Goal: Transaction & Acquisition: Obtain resource

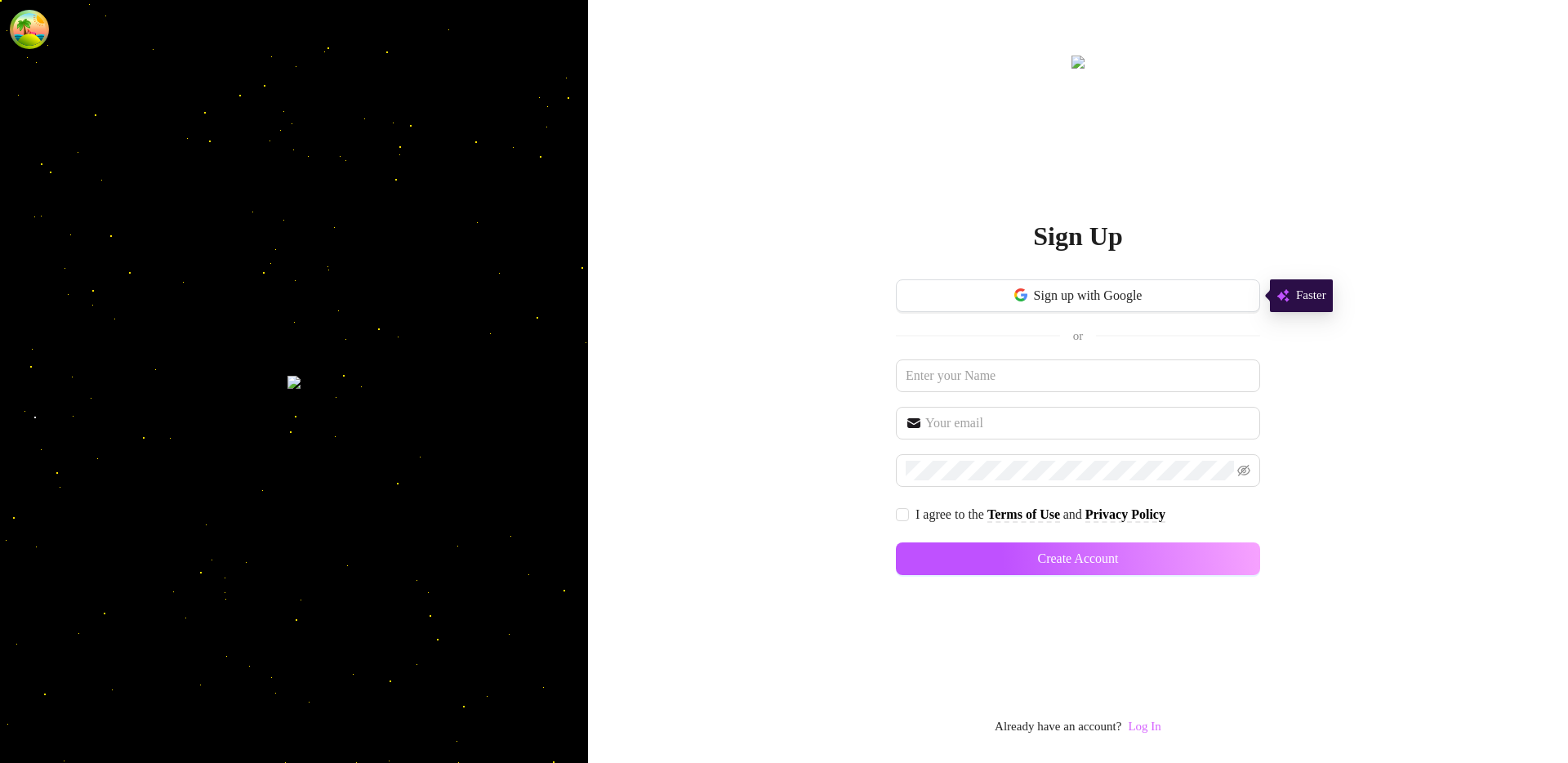
click at [1139, 720] on link "Log In" at bounding box center [1144, 726] width 33 height 13
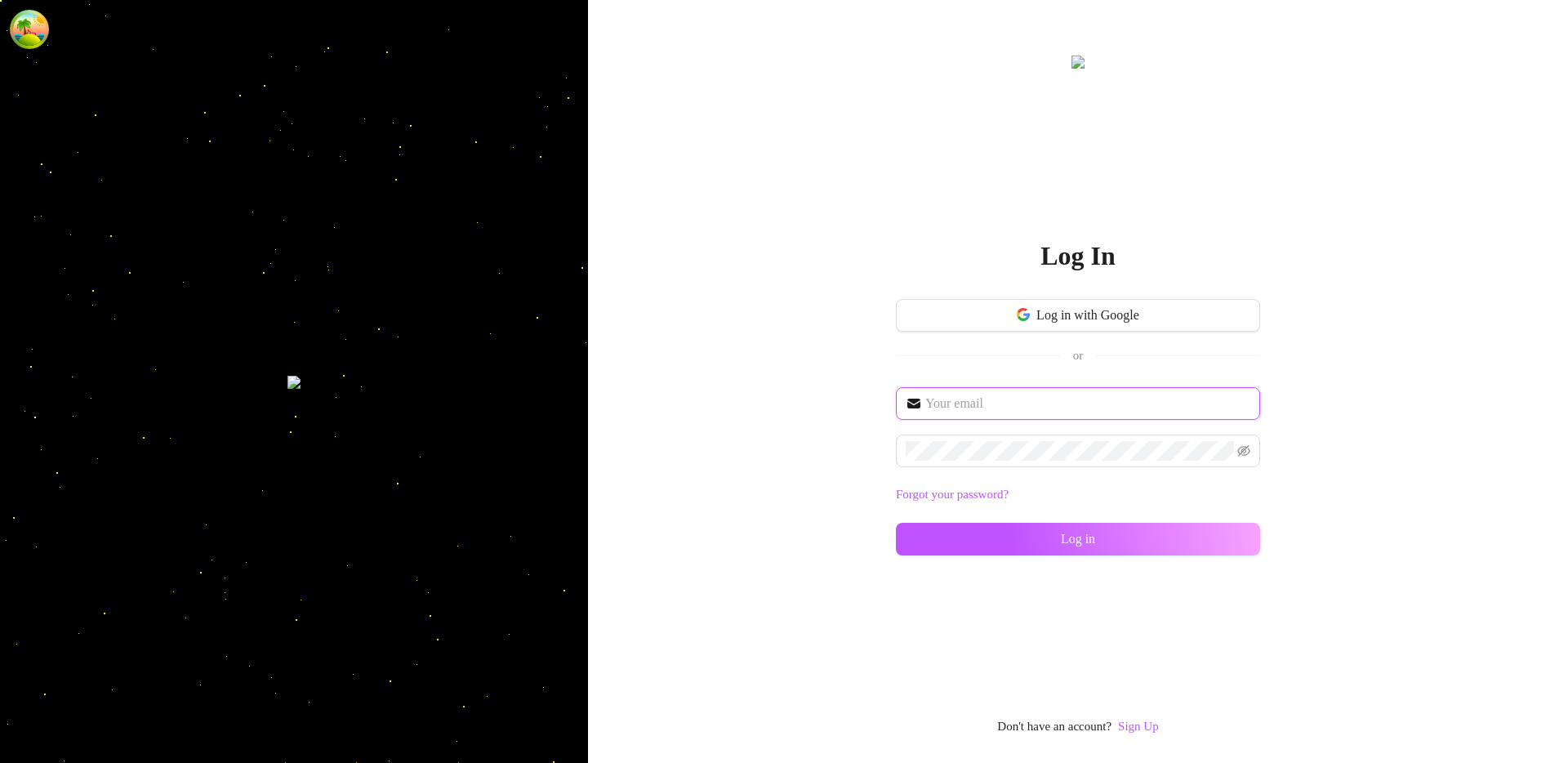
click at [976, 412] on input "text" at bounding box center [1087, 402] width 325 height 19
paste input "amirtest16@amirtest16.com"
type input "amirtest16@amirtest16.com"
click at [963, 399] on input "text" at bounding box center [1087, 402] width 325 height 19
paste input "amirtest19@amirtest19.com"
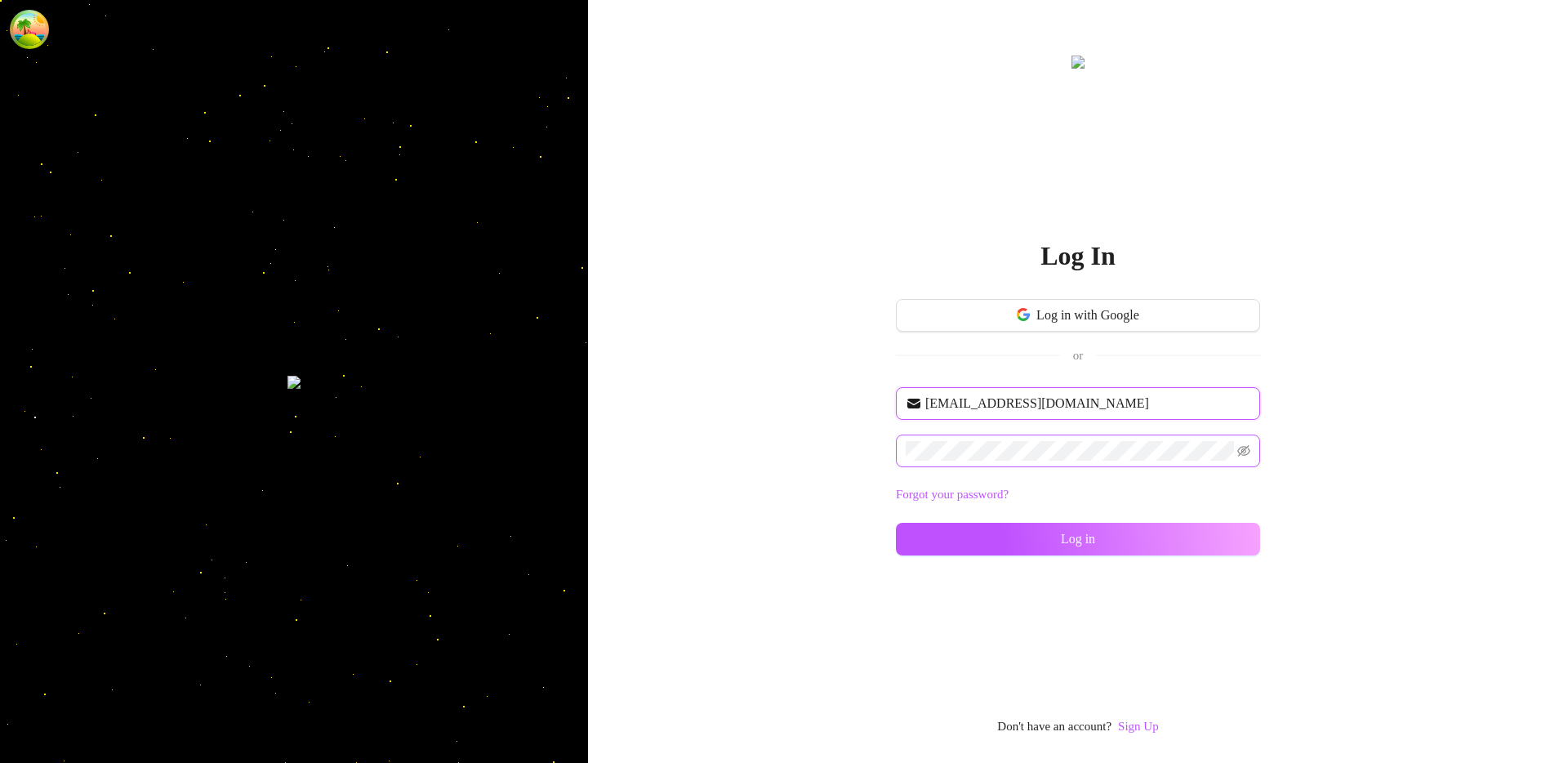
type input "amirtest19@amirtest19.com"
click at [1105, 547] on button "Log in" at bounding box center [1078, 538] width 364 height 33
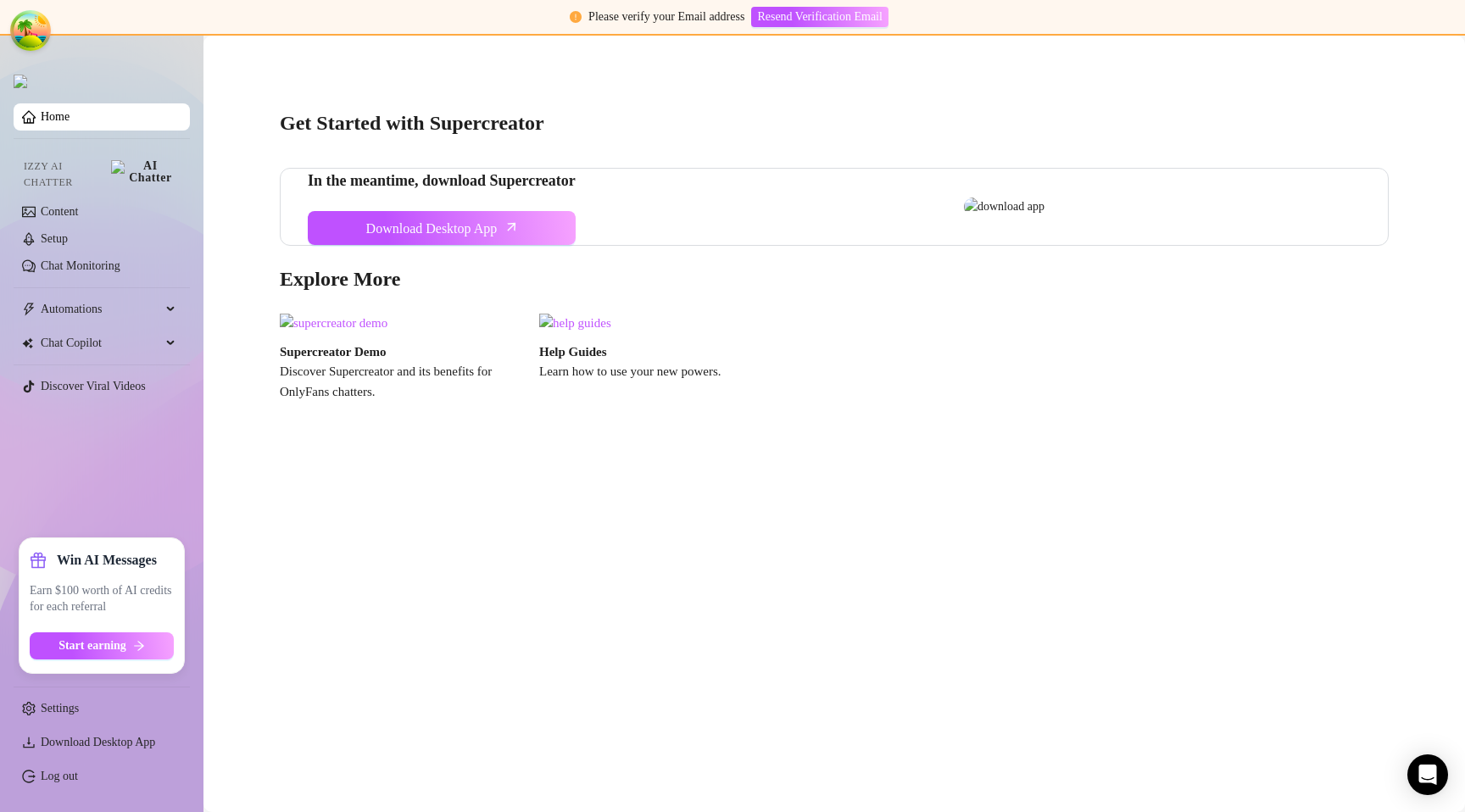
click at [726, 198] on div "In the meantime, download Supercreator Download Desktop App" at bounding box center [834, 207] width 1109 height 78
click at [149, 648] on button "Start earning" at bounding box center [101, 646] width 144 height 27
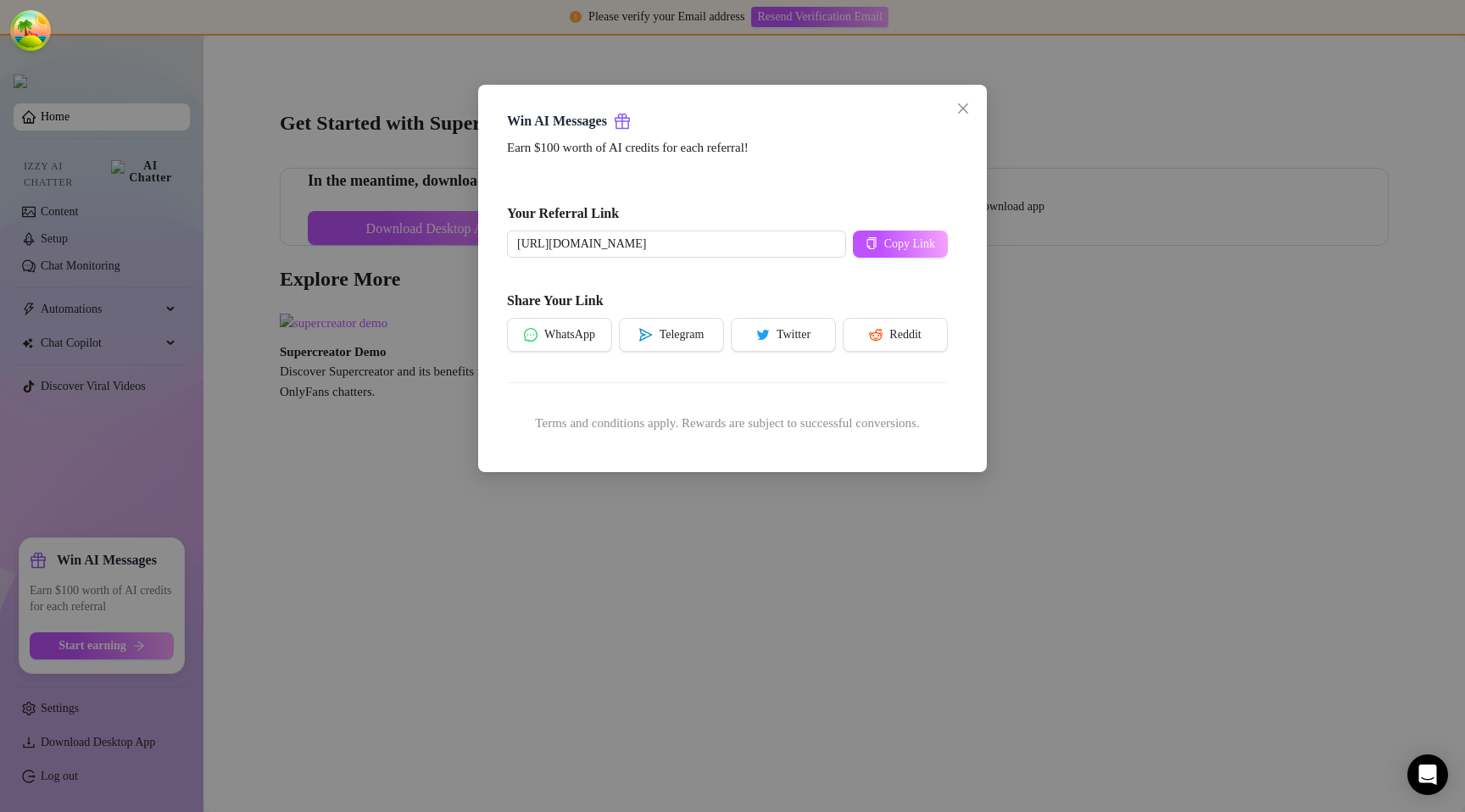
click at [873, 554] on div "Win AI Messages Earn $100 worth of AI credits for each referral! Your Referral …" at bounding box center [732, 406] width 1465 height 812
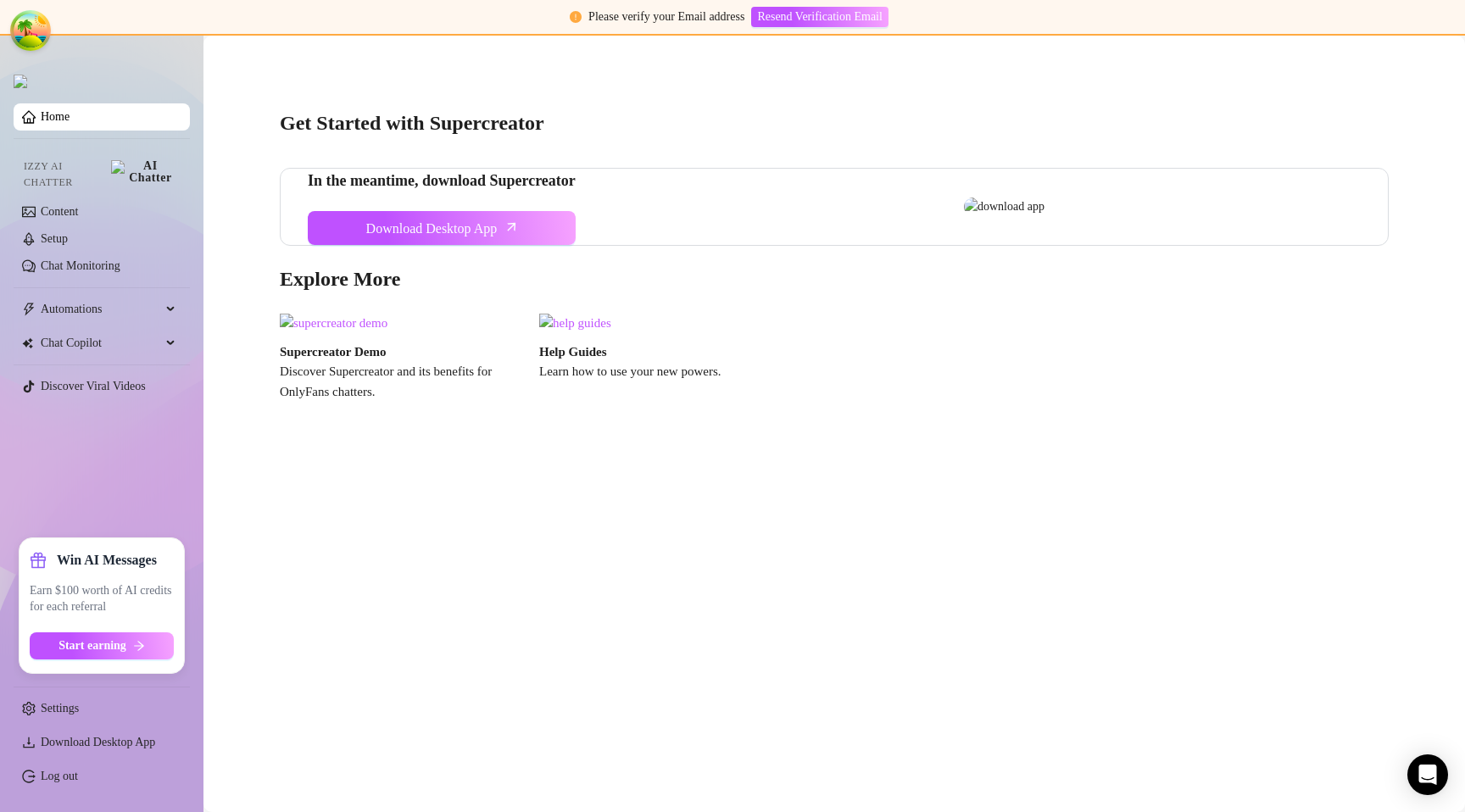
click at [860, 445] on div "Get Started with Supercreator In the meantime, download Supercreator Download D…" at bounding box center [834, 246] width 1227 height 398
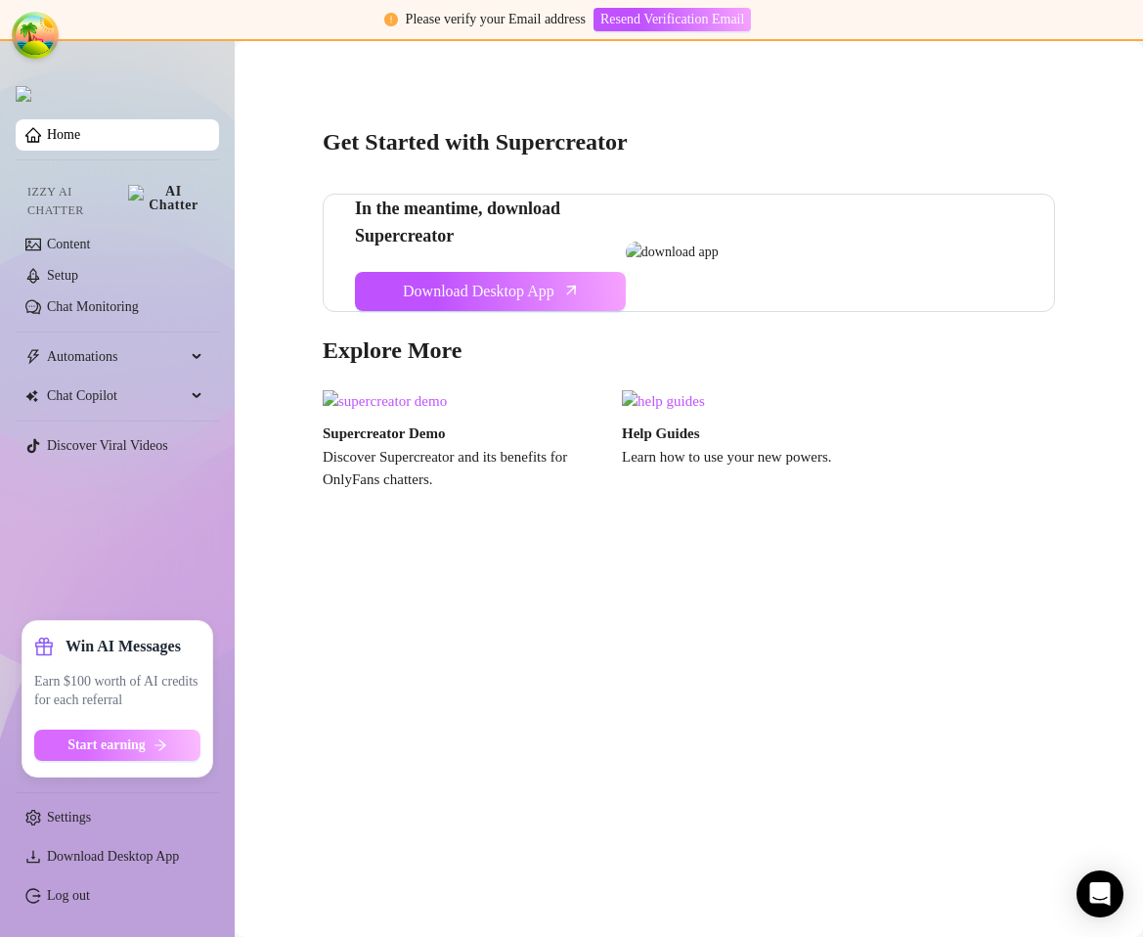
click at [91, 744] on span "Start earning" at bounding box center [106, 745] width 78 height 16
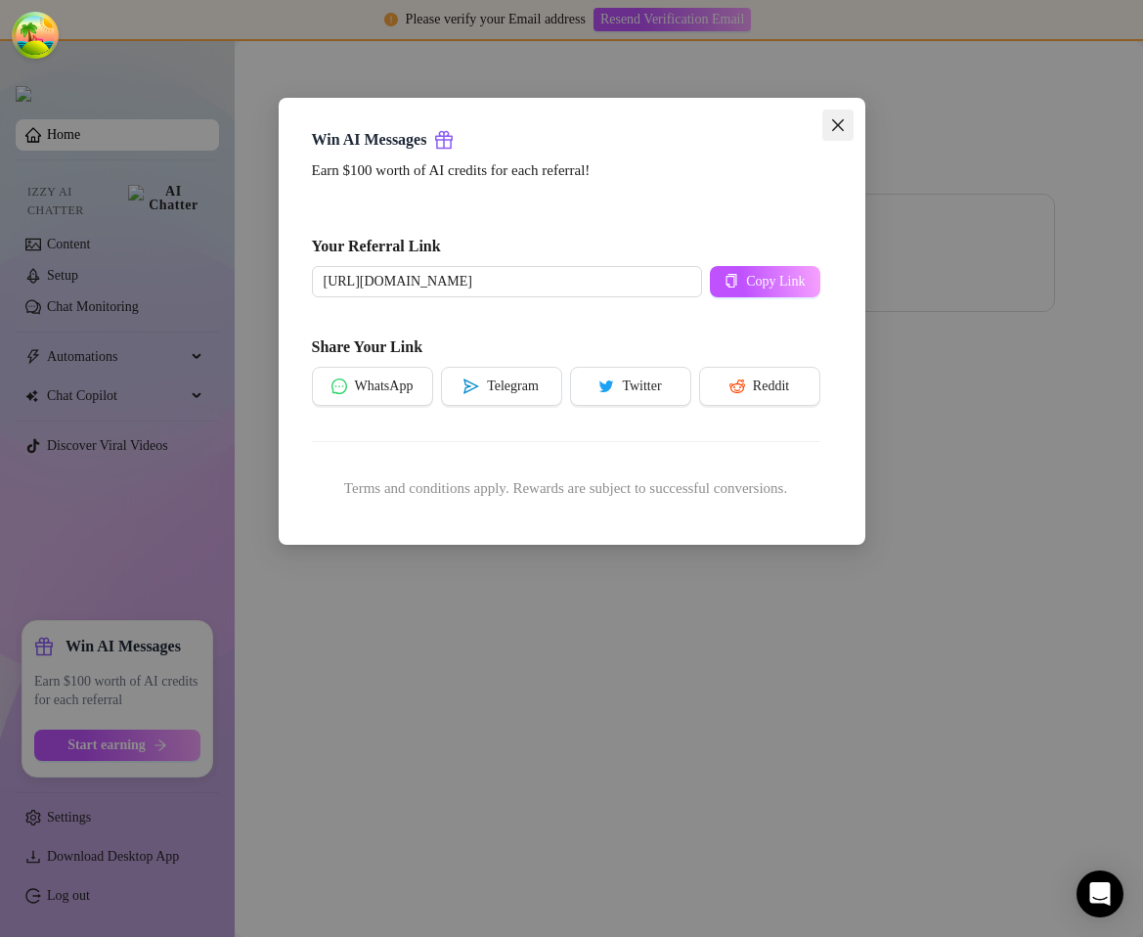
click at [841, 132] on icon "close" at bounding box center [838, 125] width 16 height 16
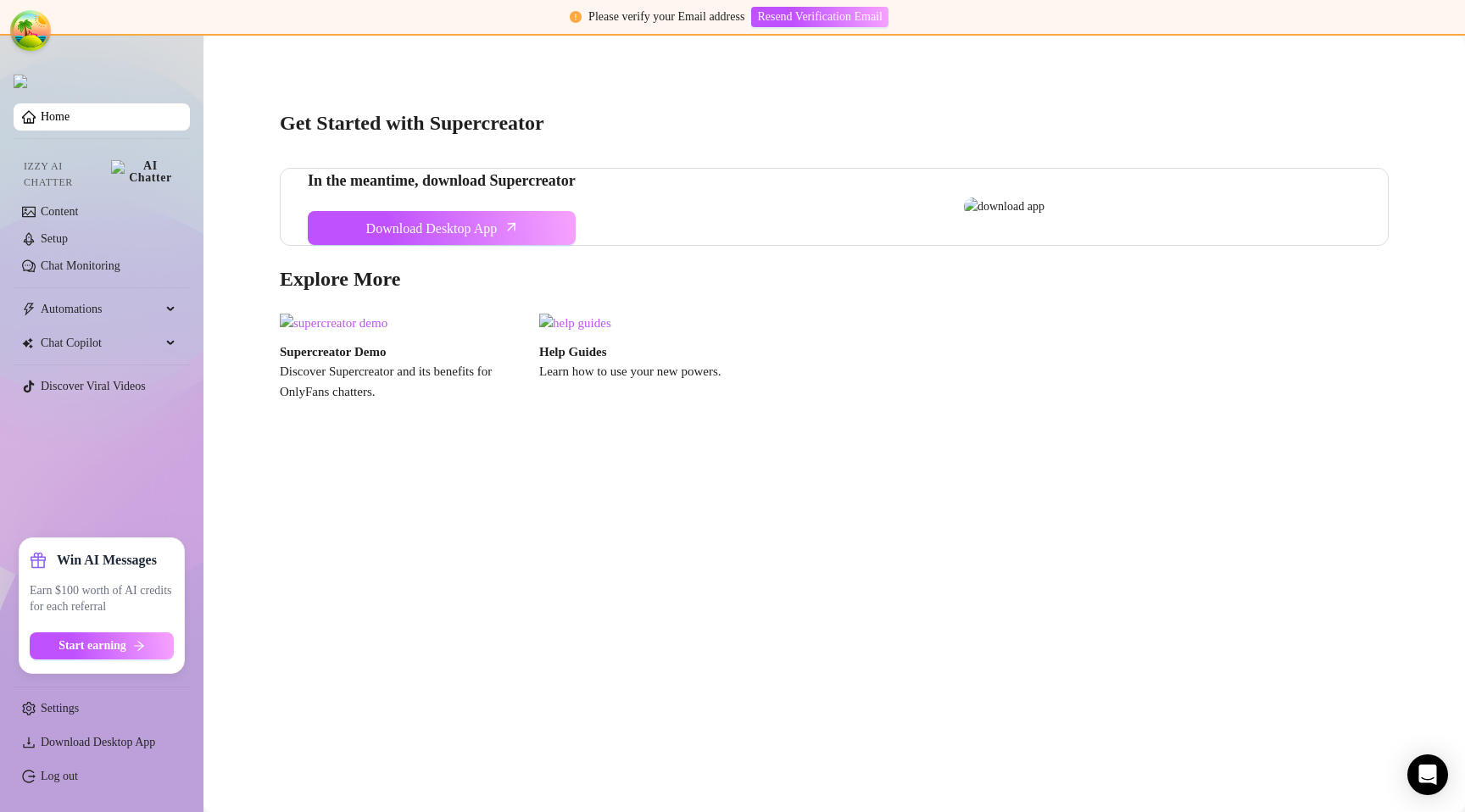
click at [73, 665] on div "Win AI Messages Earn $100 worth of AI credits for each referral Start earning" at bounding box center [101, 606] width 165 height 135
click at [81, 649] on span "Start earning" at bounding box center [92, 646] width 68 height 14
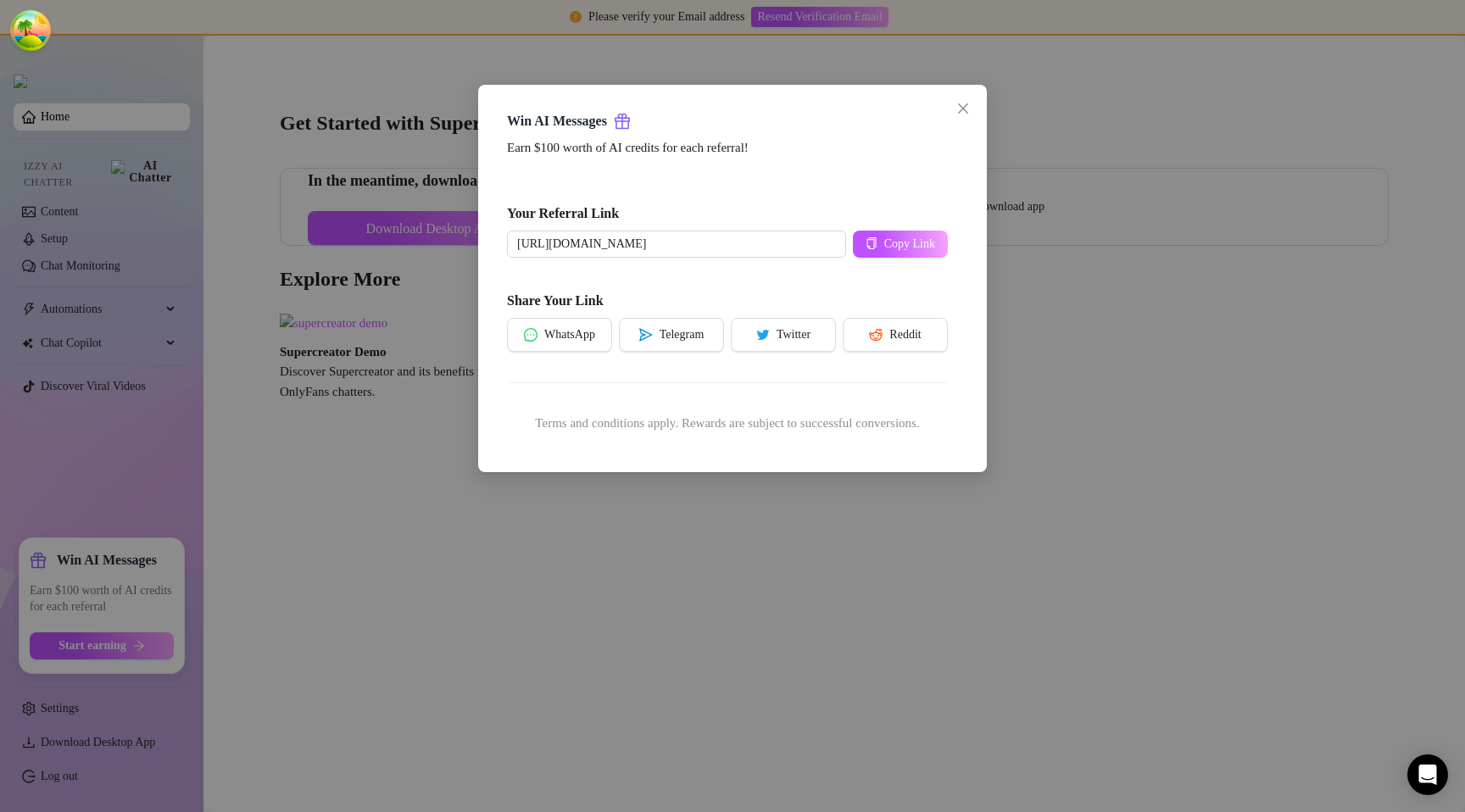
click at [904, 614] on div "Win AI Messages Earn $100 worth of AI credits for each referral! Your Referral …" at bounding box center [732, 406] width 1465 height 812
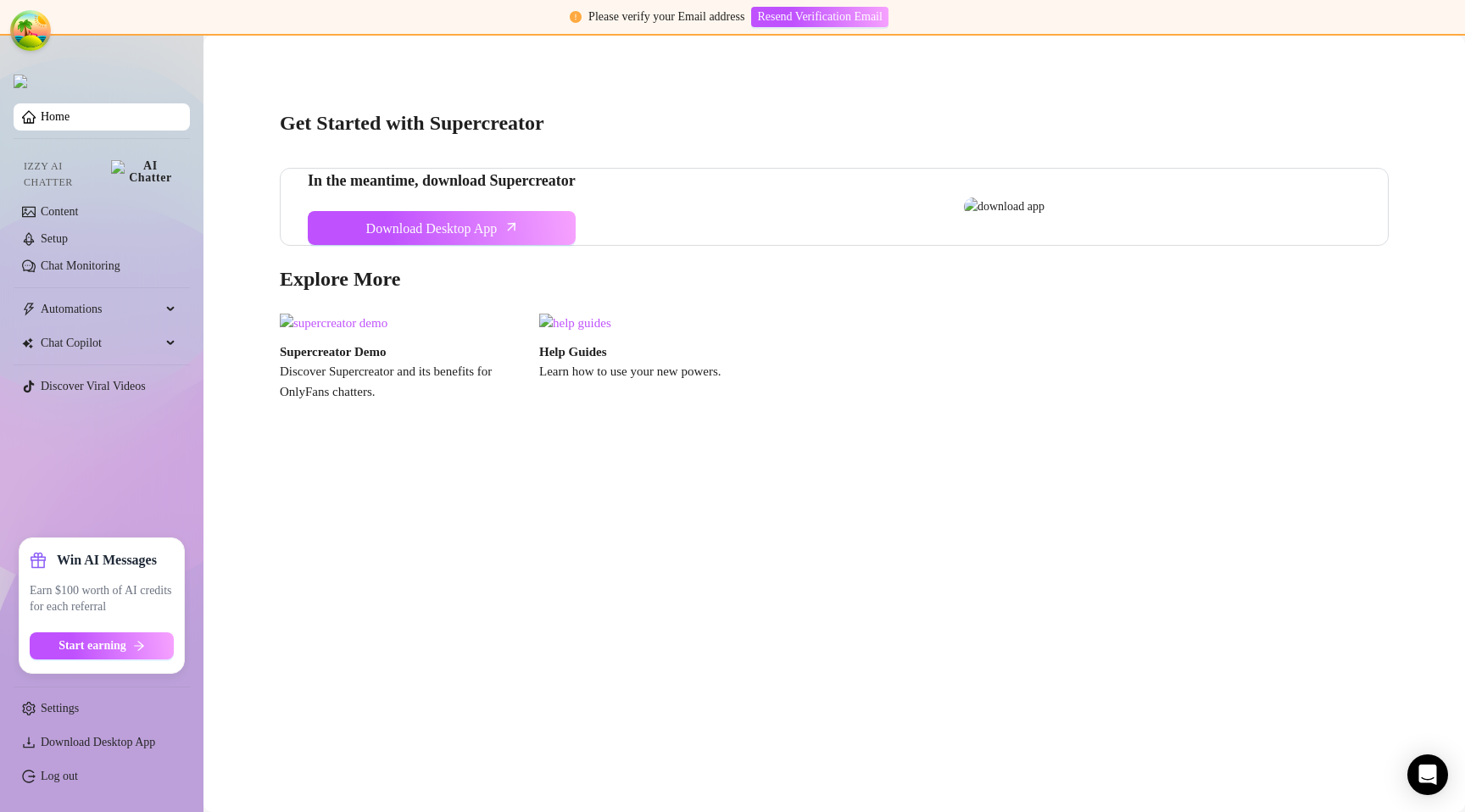
click at [762, 246] on div "In the meantime, download Supercreator Download Desktop App" at bounding box center [834, 207] width 1109 height 78
click at [43, 712] on link "Settings" at bounding box center [60, 708] width 38 height 13
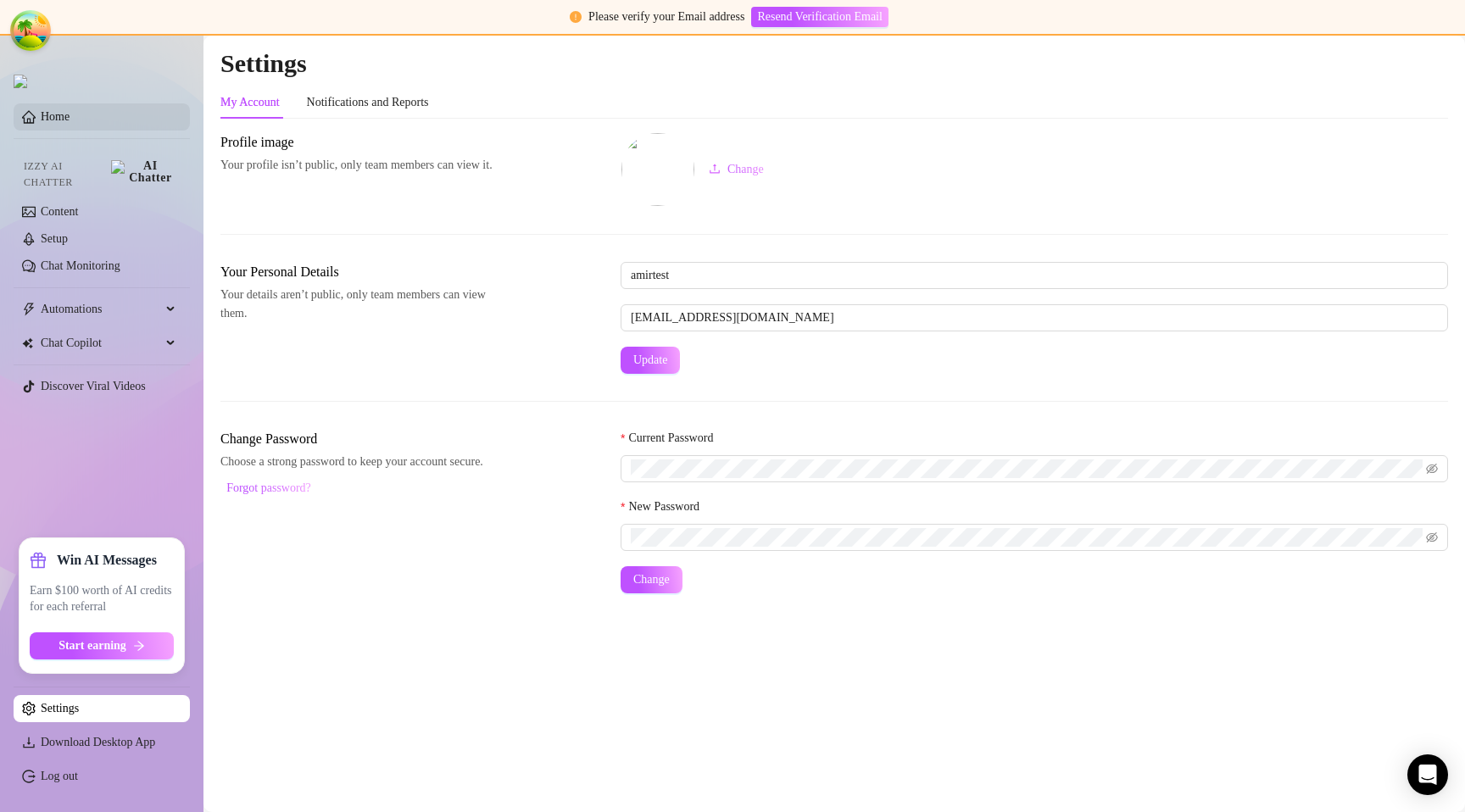
click at [69, 119] on link "Home" at bounding box center [55, 116] width 29 height 13
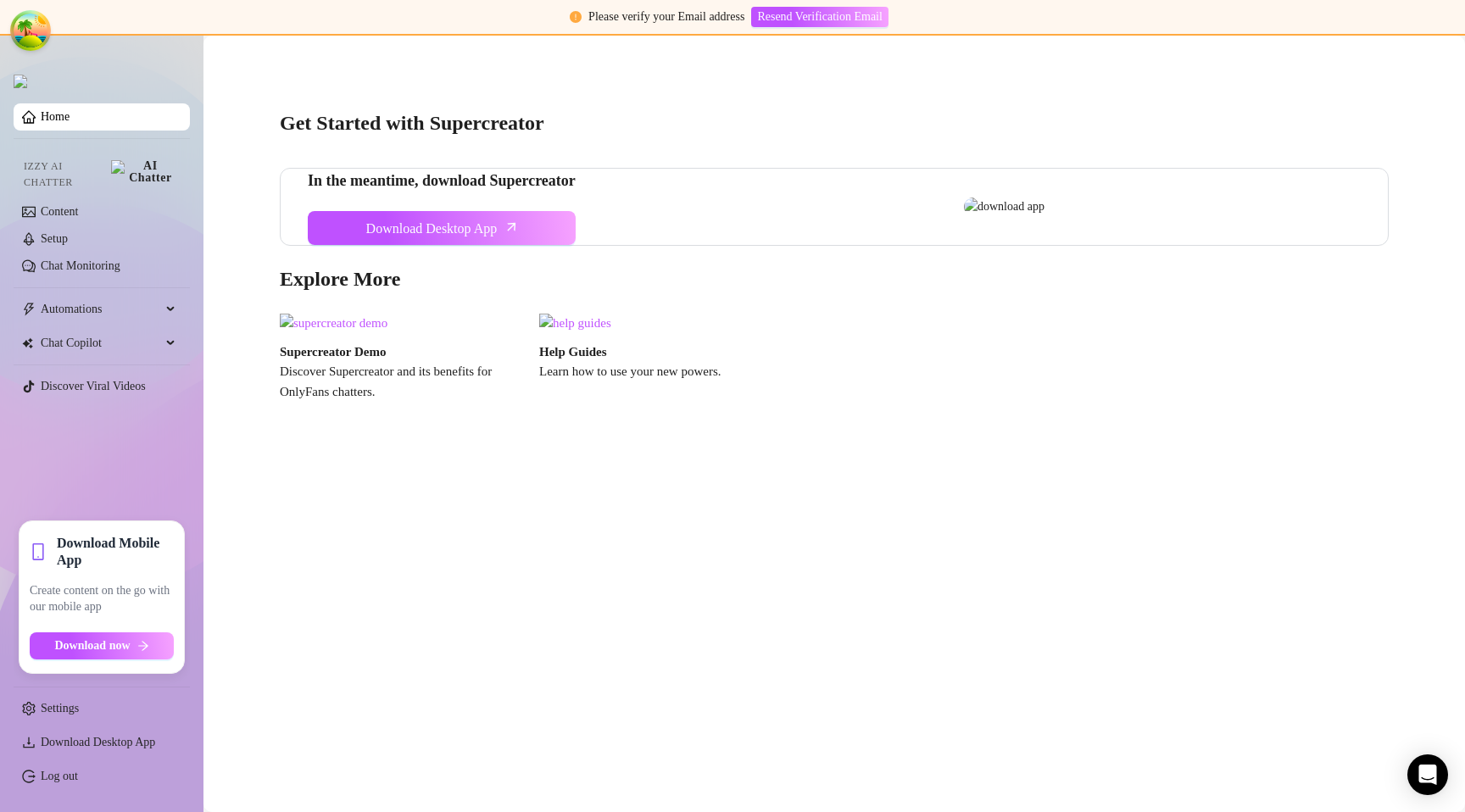
click at [524, 189] on strong "In the meantime, download Supercreator" at bounding box center [441, 181] width 268 height 17
click at [524, 189] on strong "In the meantime, download Supercreator" at bounding box center [441, 181] width 268 height 17
copy span
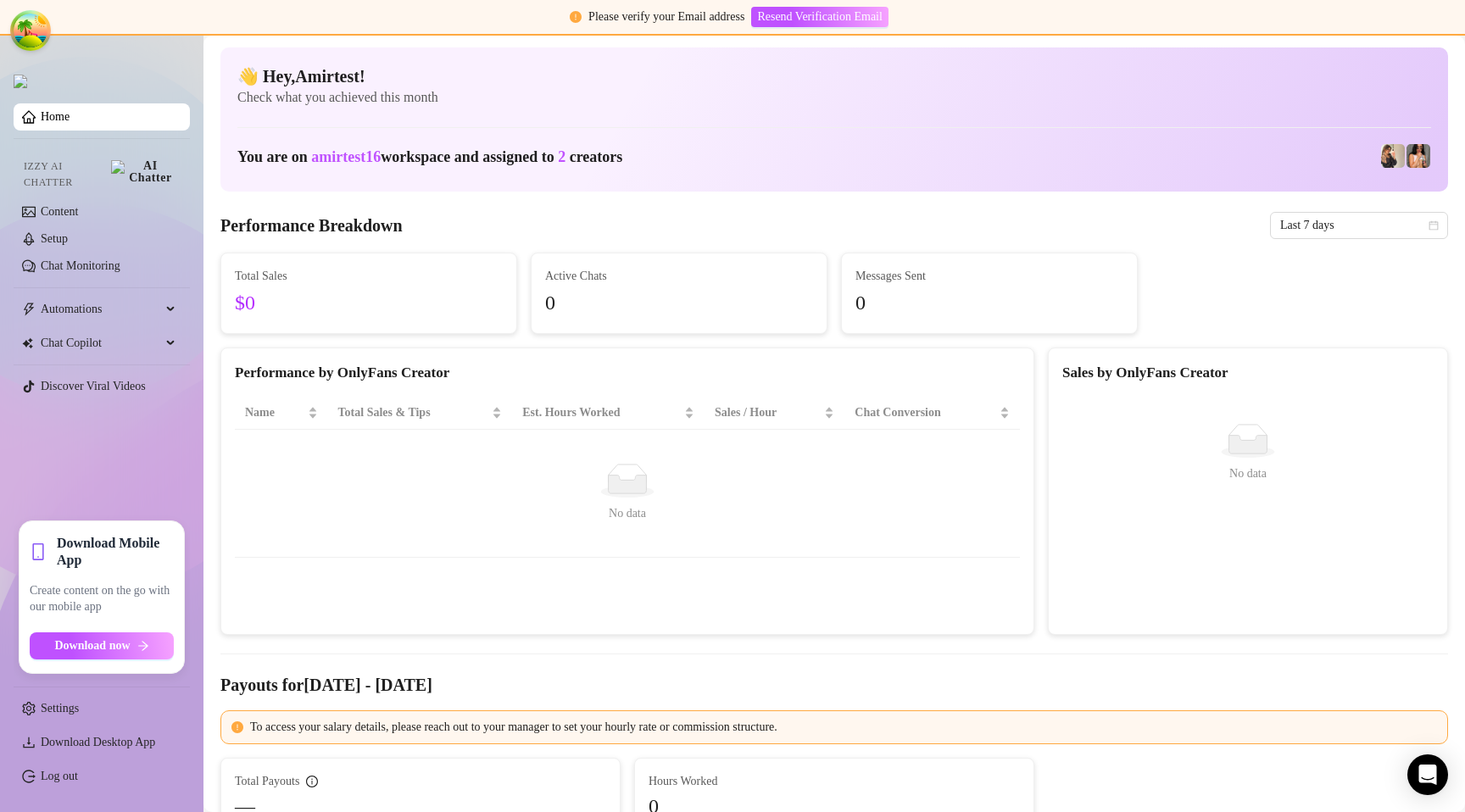
click at [315, 551] on td "No data No data" at bounding box center [628, 494] width 785 height 128
click at [108, 639] on span "Start earning" at bounding box center [92, 646] width 68 height 14
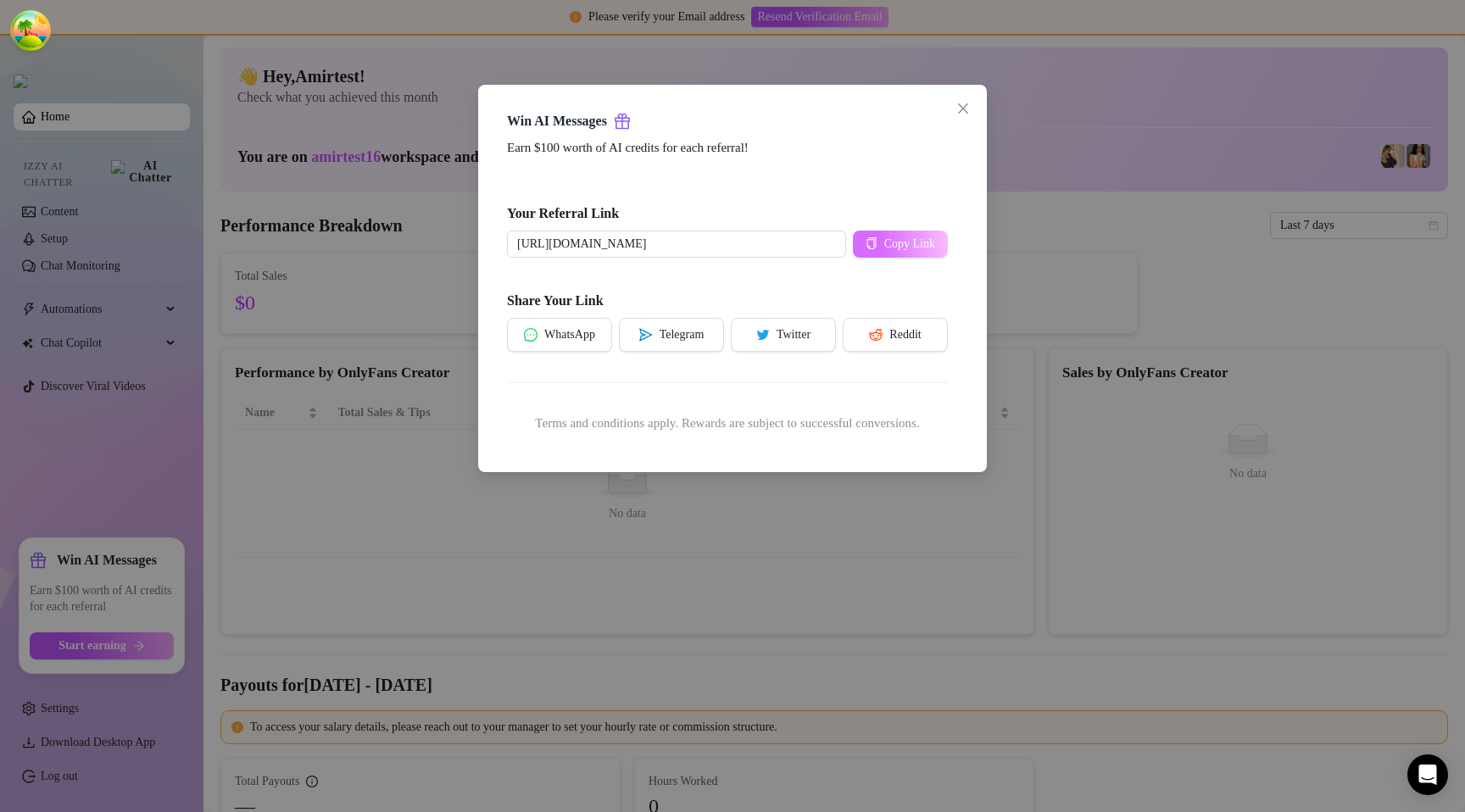
click at [915, 244] on span "Copy Link" at bounding box center [909, 244] width 51 height 14
click at [891, 248] on span "Copy Link" at bounding box center [909, 244] width 51 height 14
click at [347, 174] on div "Win AI Messages Earn $100 worth of AI credits for each referral! Your Referral …" at bounding box center [732, 406] width 1465 height 812
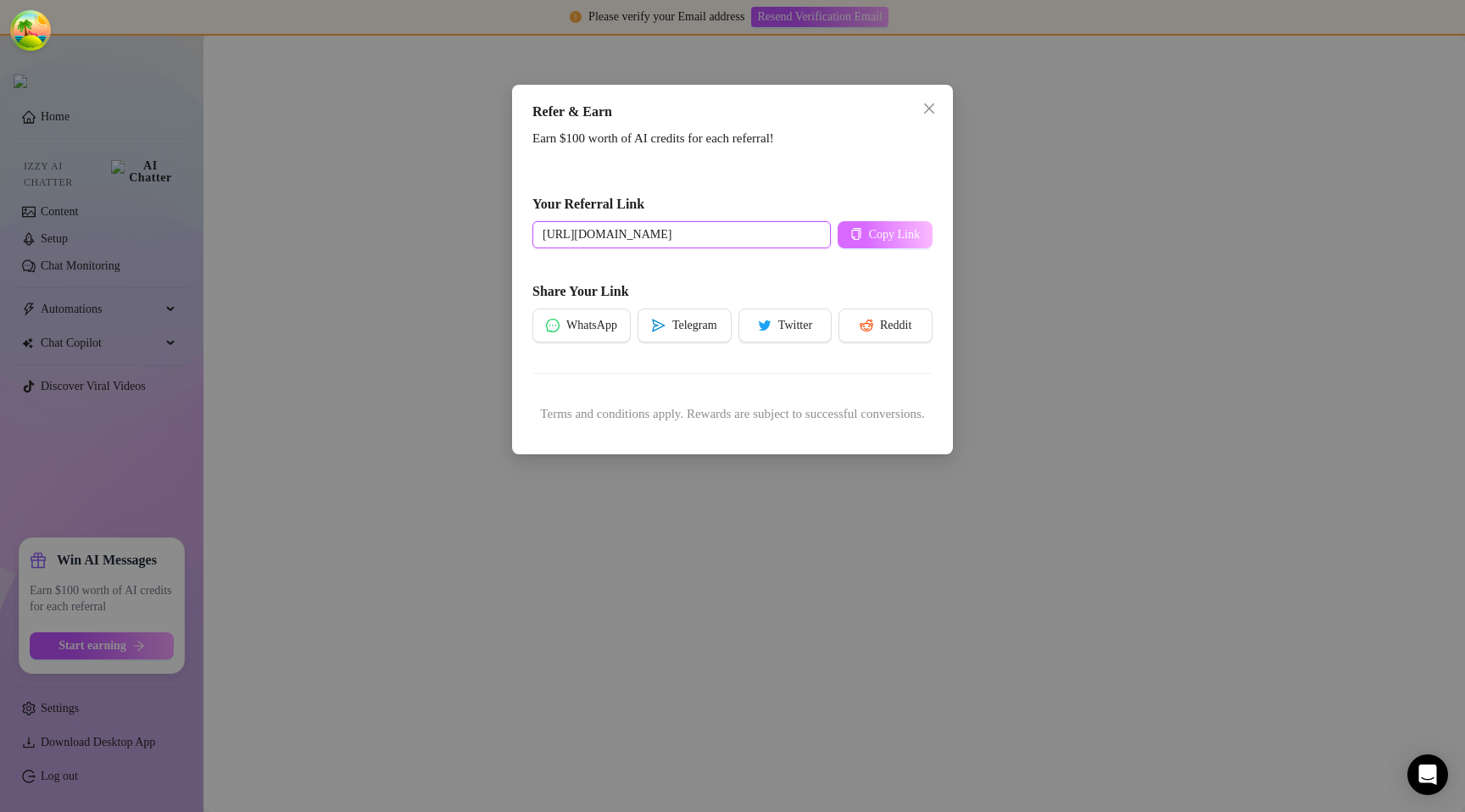
scroll to position [0, 27]
drag, startPoint x: 816, startPoint y: 240, endPoint x: 854, endPoint y: 240, distance: 38.0
click at [854, 240] on div "[URL][DOMAIN_NAME] Copy Link" at bounding box center [732, 234] width 400 height 27
click at [811, 232] on input "[URL][DOMAIN_NAME]" at bounding box center [681, 234] width 298 height 27
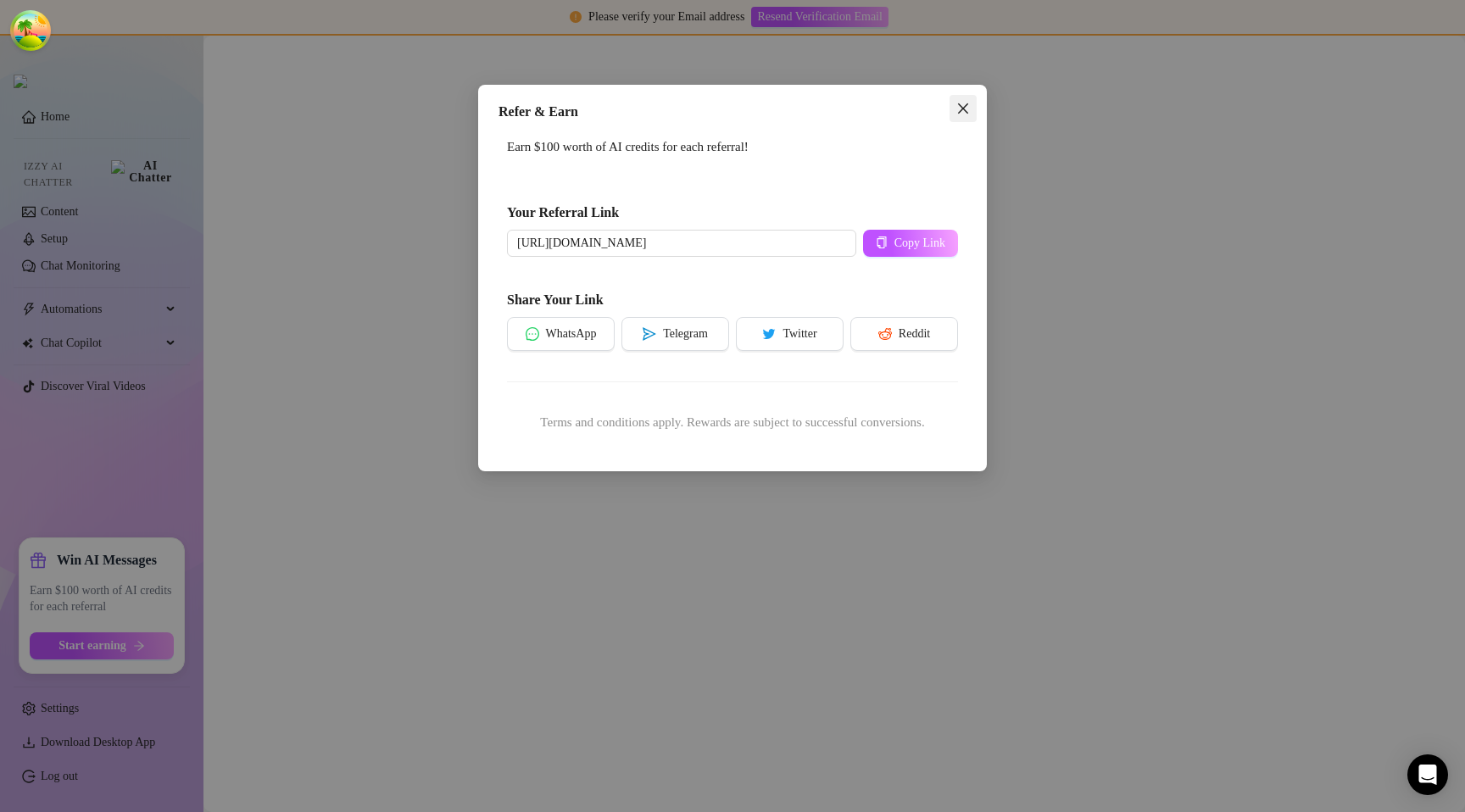
click at [969, 113] on icon "close" at bounding box center [963, 108] width 14 height 14
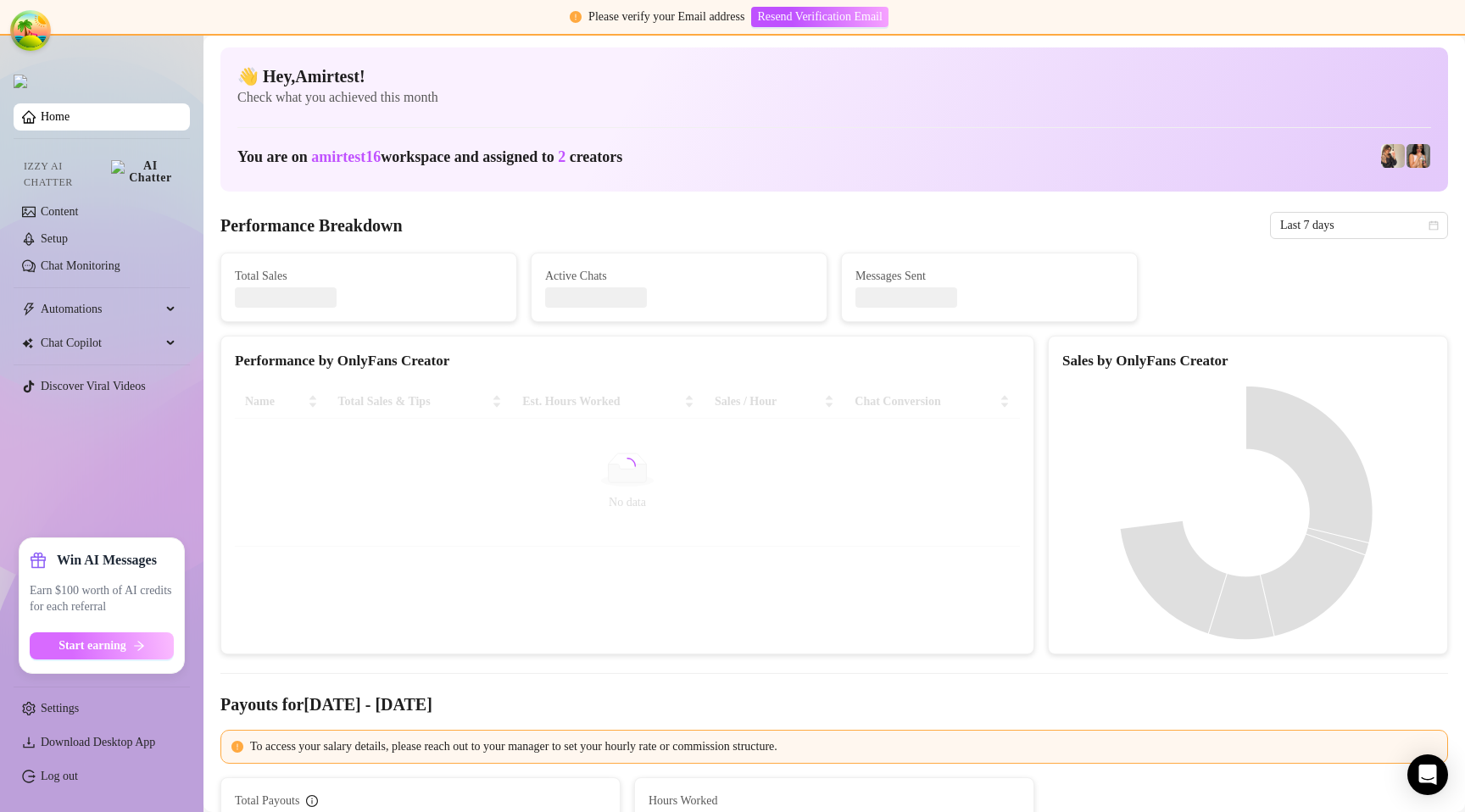
click at [141, 640] on icon "arrow-right" at bounding box center [140, 646] width 12 height 12
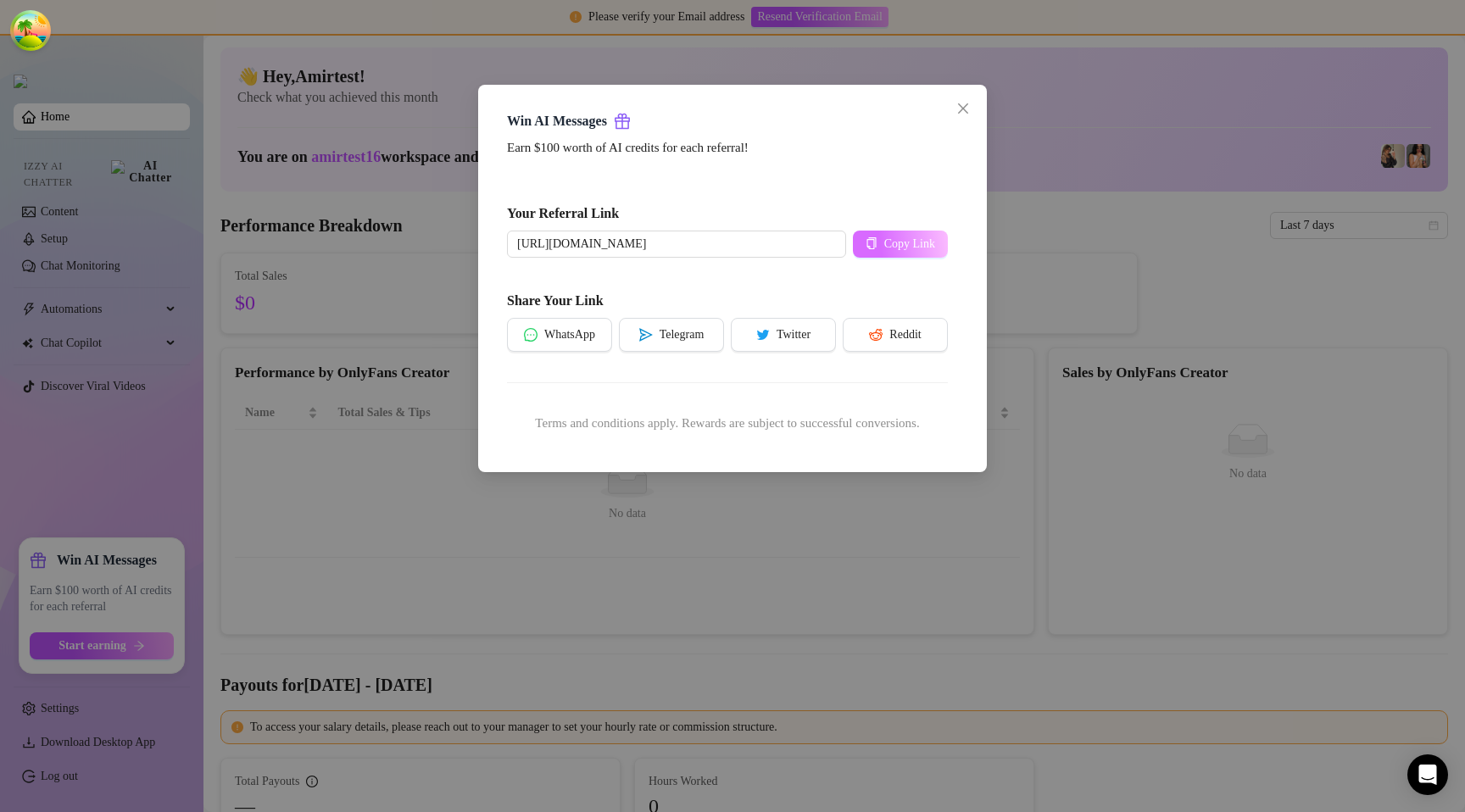
click at [888, 243] on span "Copy Link" at bounding box center [909, 244] width 51 height 14
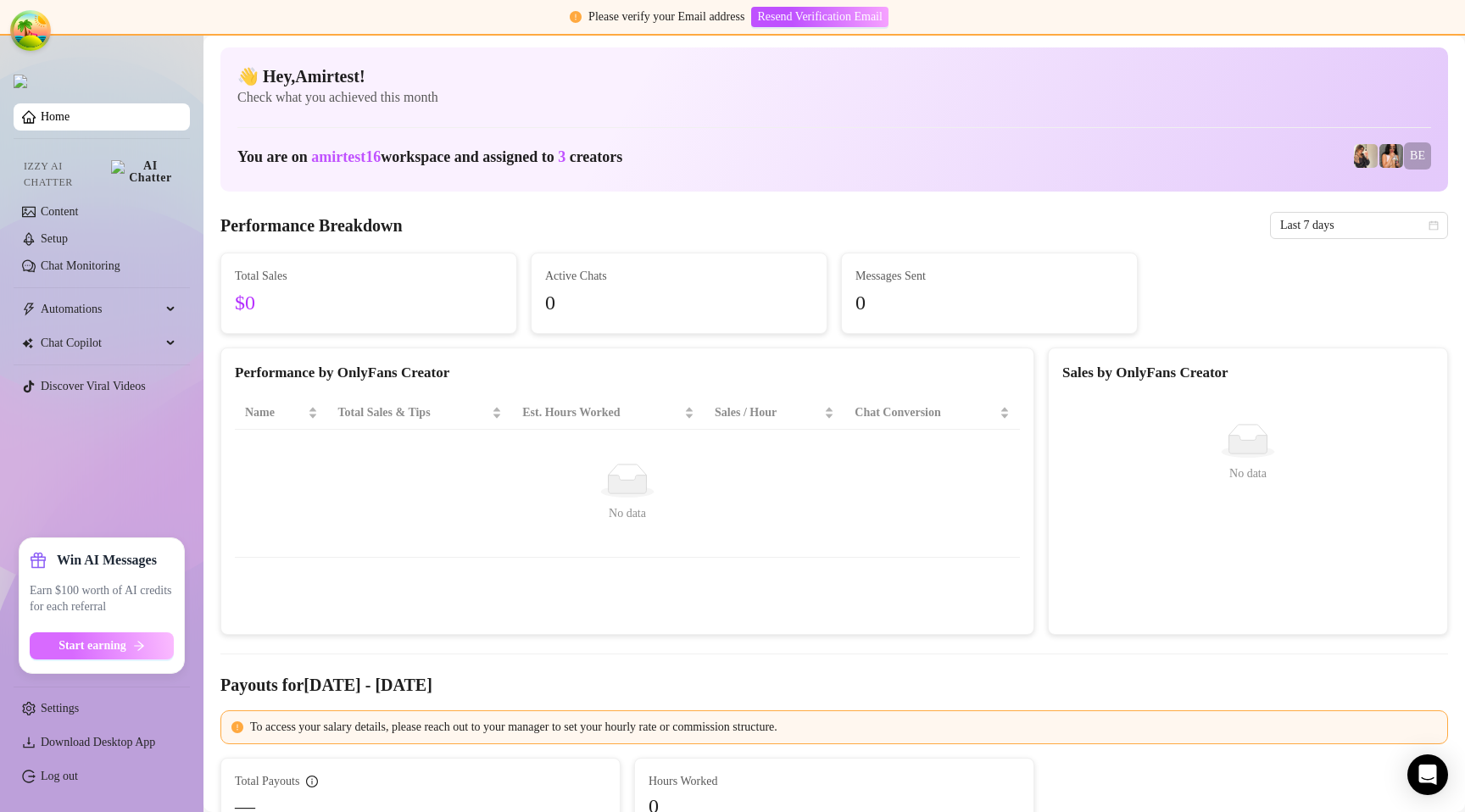
click at [99, 655] on button "Start earning" at bounding box center [101, 646] width 144 height 27
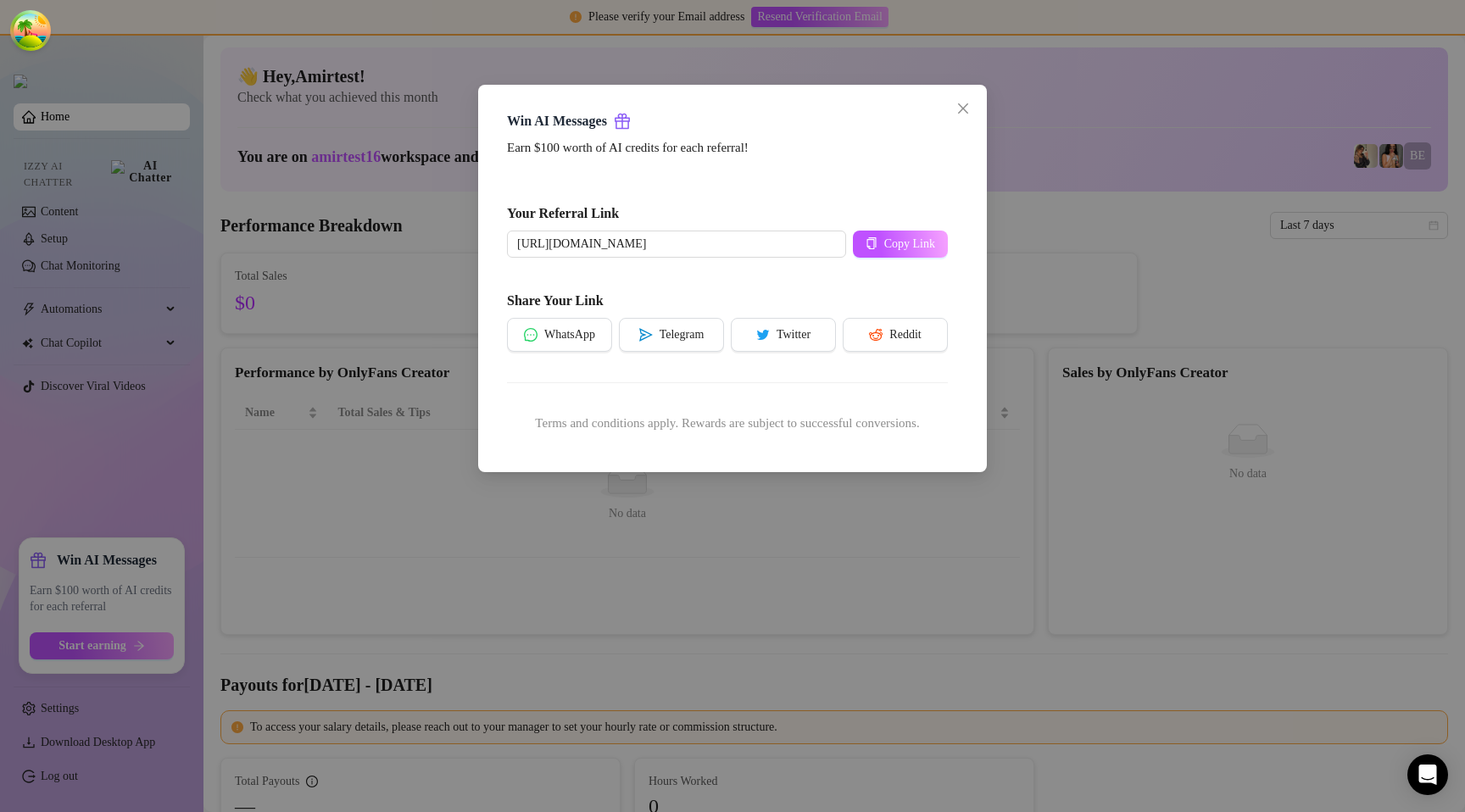
click at [499, 552] on div "Win AI Messages Earn $100 worth of AI credits for each referral! Your Referral …" at bounding box center [732, 406] width 1465 height 812
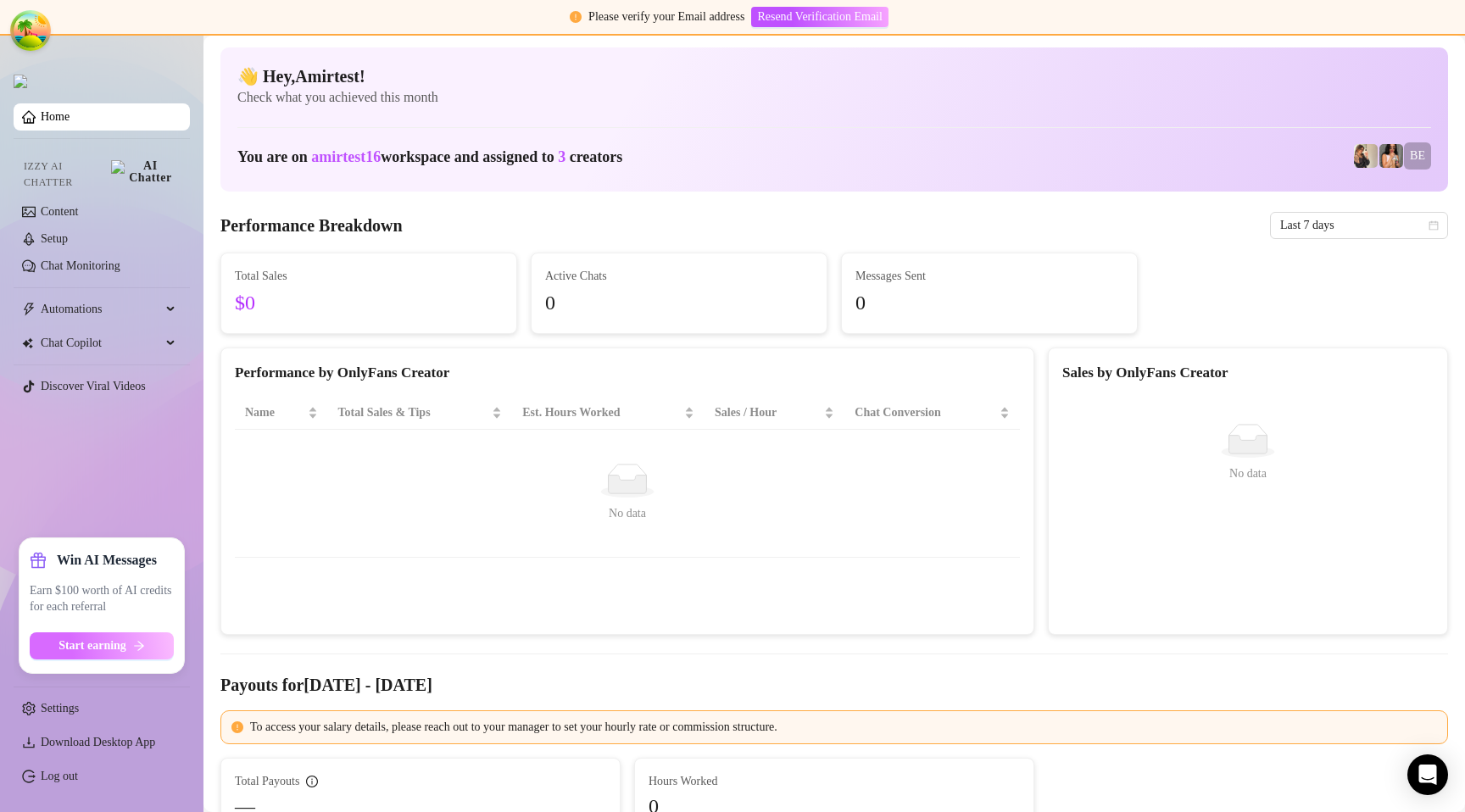
click at [95, 658] on button "Start earning" at bounding box center [101, 646] width 144 height 27
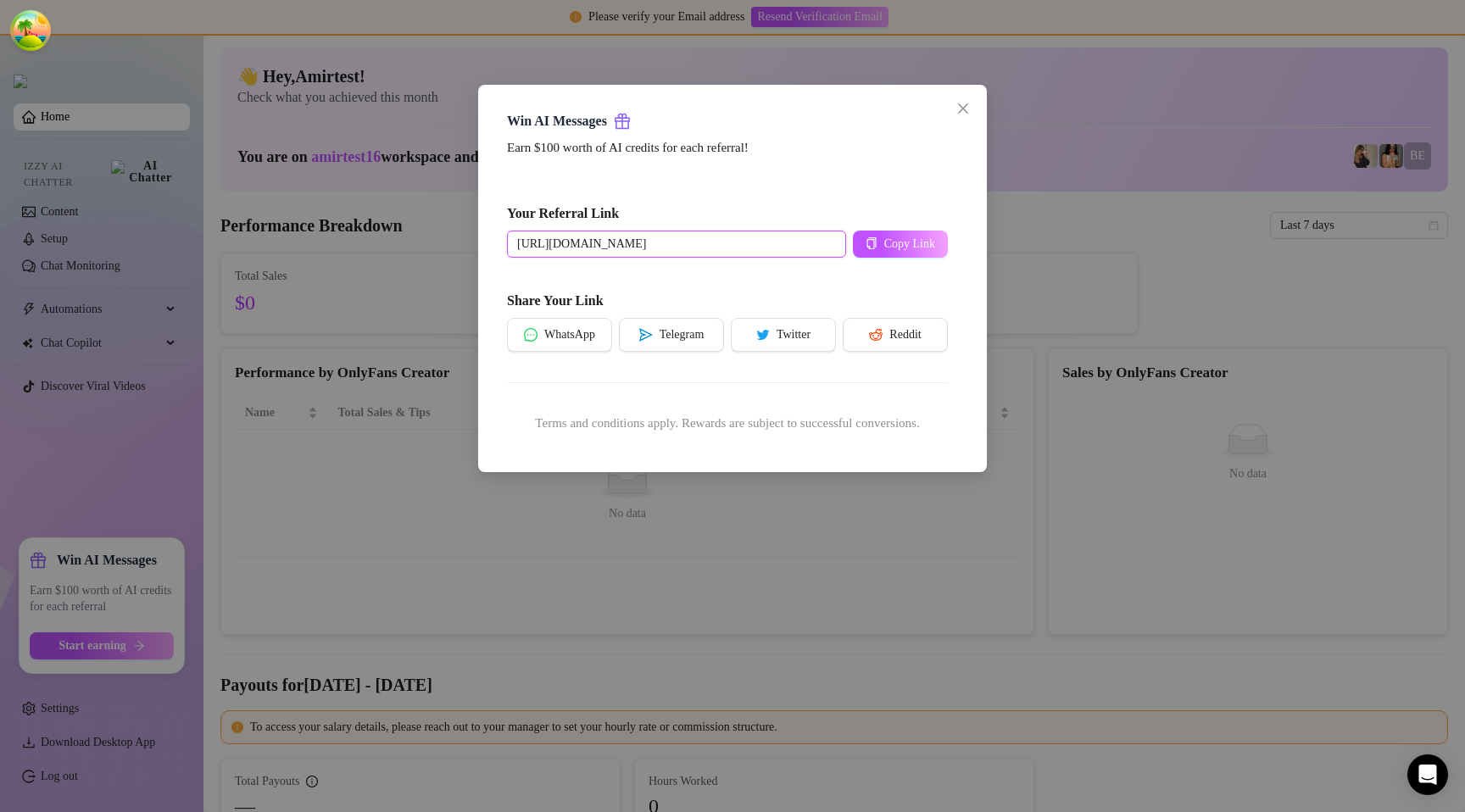
click at [727, 232] on input "[URL][DOMAIN_NAME]" at bounding box center [676, 244] width 339 height 27
click at [897, 248] on span "Copy Link" at bounding box center [909, 244] width 51 height 14
click at [866, 247] on icon "copy" at bounding box center [872, 244] width 12 height 12
click at [904, 256] on button "Copy Link" at bounding box center [901, 244] width 95 height 27
